Goal: Navigation & Orientation: Find specific page/section

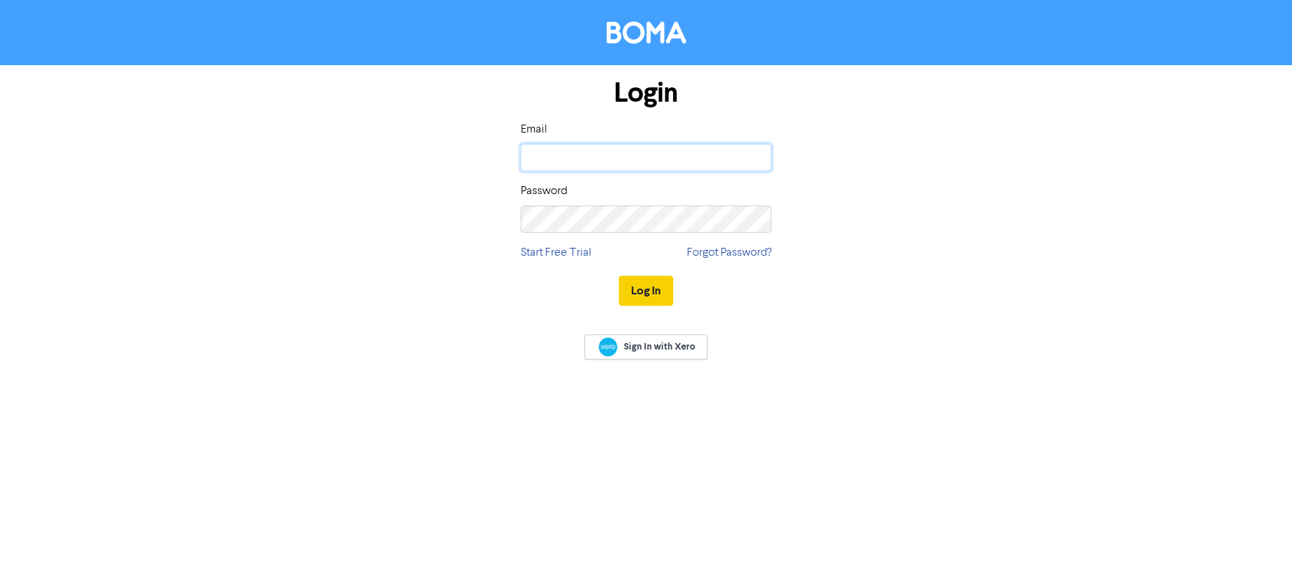
type input "[PERSON_NAME][EMAIL_ADDRESS][DOMAIN_NAME]"
click at [642, 290] on button "Log In" at bounding box center [646, 291] width 54 height 30
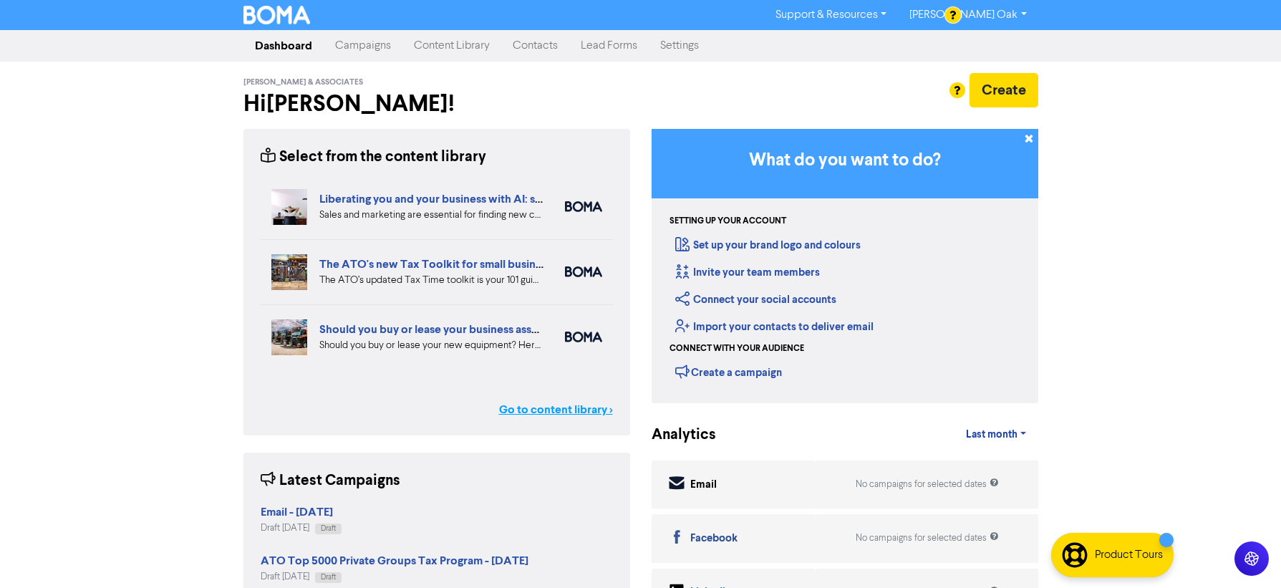
click at [550, 410] on link "Go to content library >" at bounding box center [556, 409] width 114 height 17
